Goal: Task Accomplishment & Management: Manage account settings

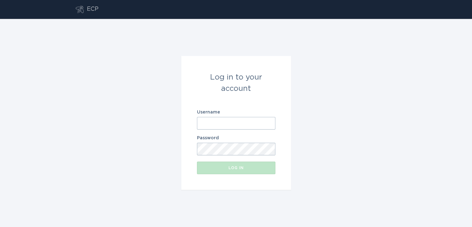
click at [241, 121] on input "Username" at bounding box center [236, 123] width 78 height 13
type input "[EMAIL_ADDRESS][DOMAIN_NAME]"
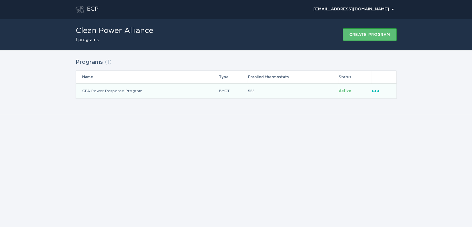
click at [378, 91] on icon "Popover menu" at bounding box center [376, 91] width 8 height 2
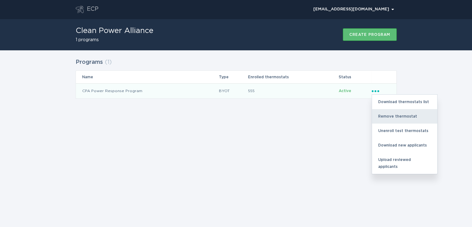
click at [391, 116] on div "Remove thermostat" at bounding box center [404, 116] width 65 height 14
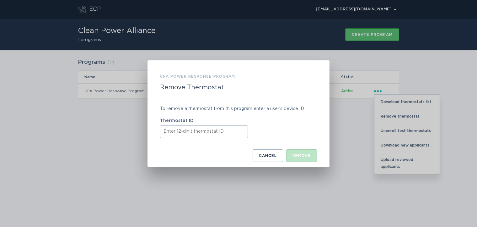
click at [196, 133] on input "Thermostat ID" at bounding box center [204, 131] width 88 height 13
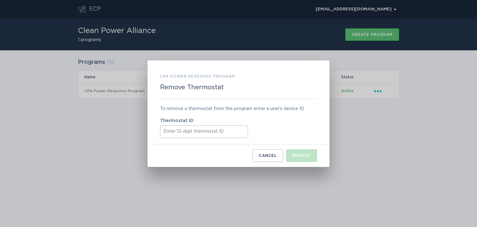
paste input "421817694248"
type input "421817694248"
click at [304, 155] on div "Remove" at bounding box center [302, 155] width 18 height 4
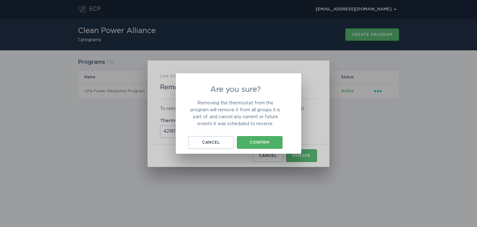
click at [260, 143] on div "Confirm" at bounding box center [259, 142] width 39 height 4
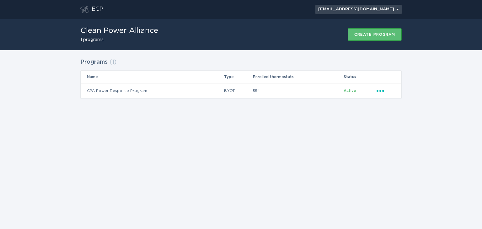
click at [396, 10] on icon "Chevron" at bounding box center [397, 9] width 3 height 1
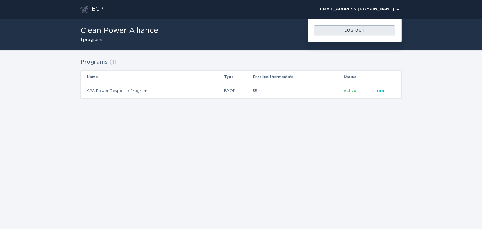
click at [363, 29] on div "Log out" at bounding box center [354, 31] width 75 height 4
